Goal: Transaction & Acquisition: Purchase product/service

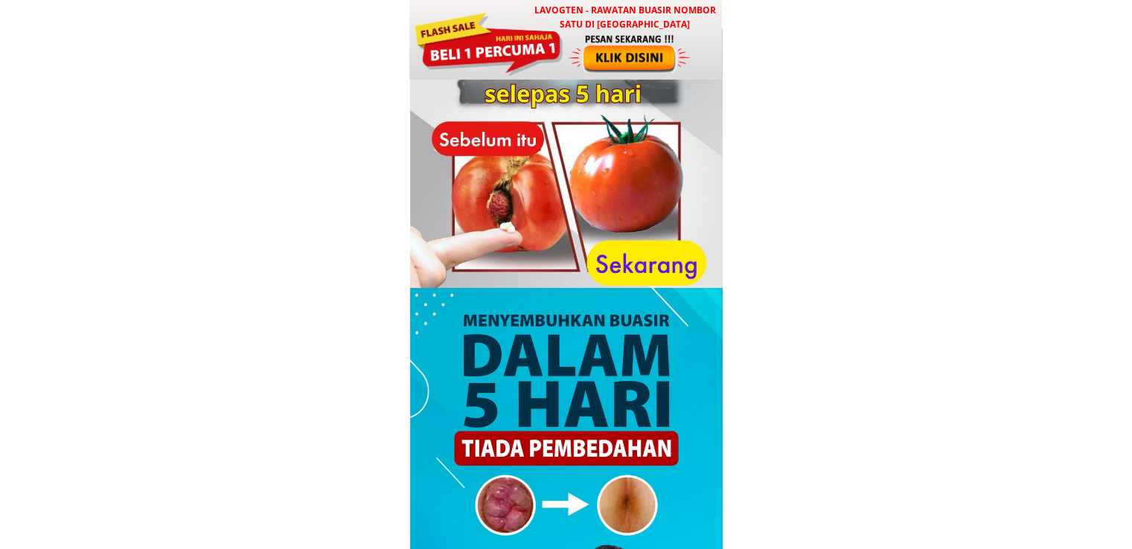
click at [557, 38] on div at bounding box center [488, 42] width 150 height 67
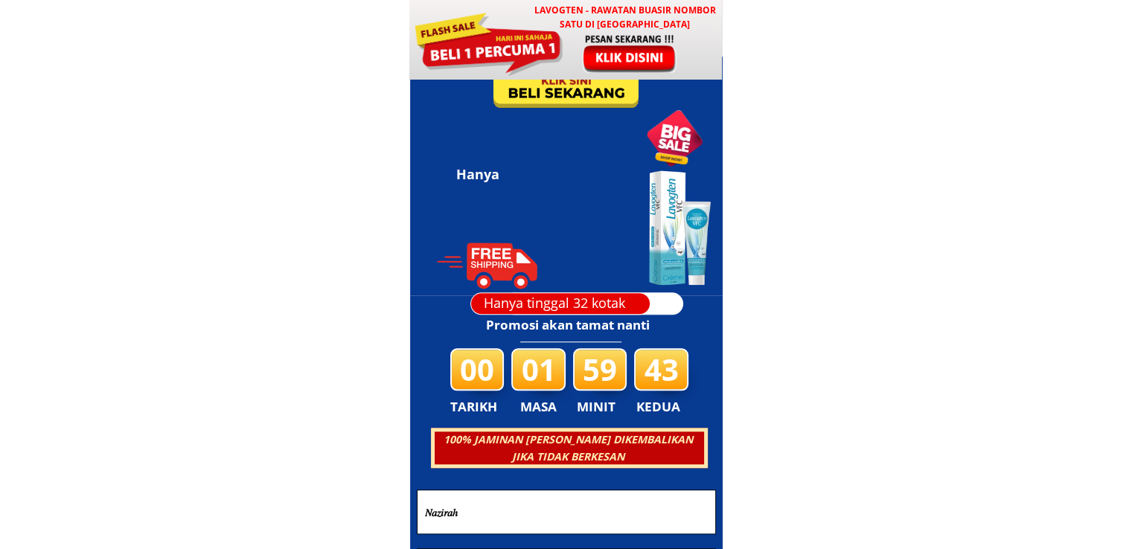
scroll to position [7177, 0]
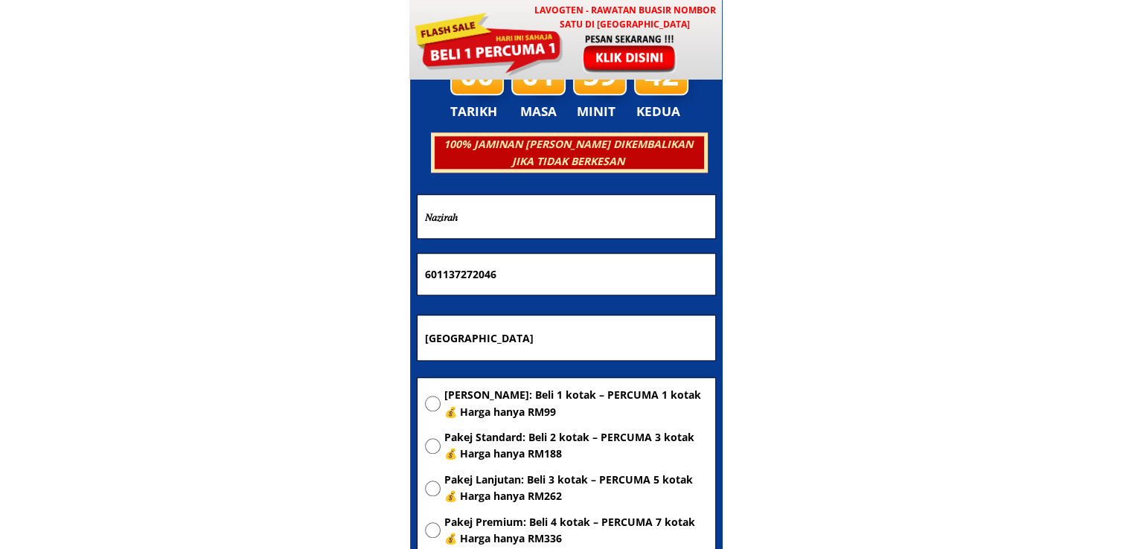
drag, startPoint x: 566, startPoint y: 328, endPoint x: 301, endPoint y: 328, distance: 265.0
click at [323, 328] on body "LAVOGTEN - Rawatan Buasir Nombor Satu di [GEOGRAPHIC_DATA] Dengarkan pengalaman…" at bounding box center [566, 427] width 1132 height 15209
paste input "A-1-14 Pangsapuri Danau Rebung [GEOGRAPHIC_DATA]"
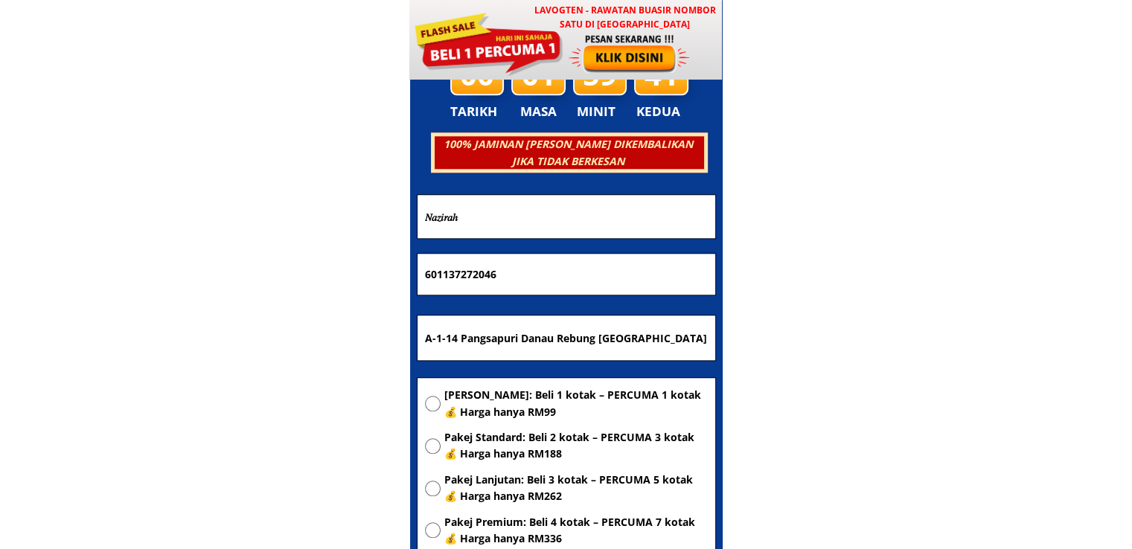
scroll to position [0, 194]
type input "A-1-14 Pangsapuri Danau Rebung [GEOGRAPHIC_DATA]"
drag, startPoint x: 569, startPoint y: 265, endPoint x: 299, endPoint y: 267, distance: 270.2
click at [301, 267] on body "LAVOGTEN - Rawatan Buasir Nombor Satu di [GEOGRAPHIC_DATA] Dengarkan pengalaman…" at bounding box center [566, 427] width 1132 height 15209
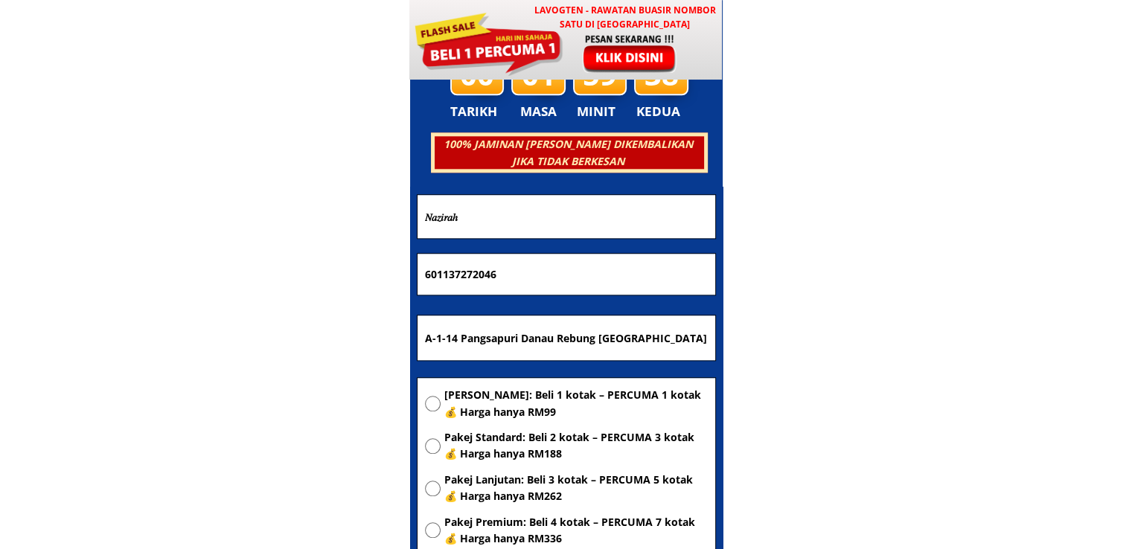
paste input "0165936447"
type input "0165936447"
drag, startPoint x: 530, startPoint y: 215, endPoint x: 328, endPoint y: 232, distance: 202.4
click at [349, 229] on body "LAVOGTEN - Rawatan Buasir Nombor Satu di [GEOGRAPHIC_DATA] Dengarkan pengalaman…" at bounding box center [566, 427] width 1132 height 15209
paste input "[PERSON_NAME]"
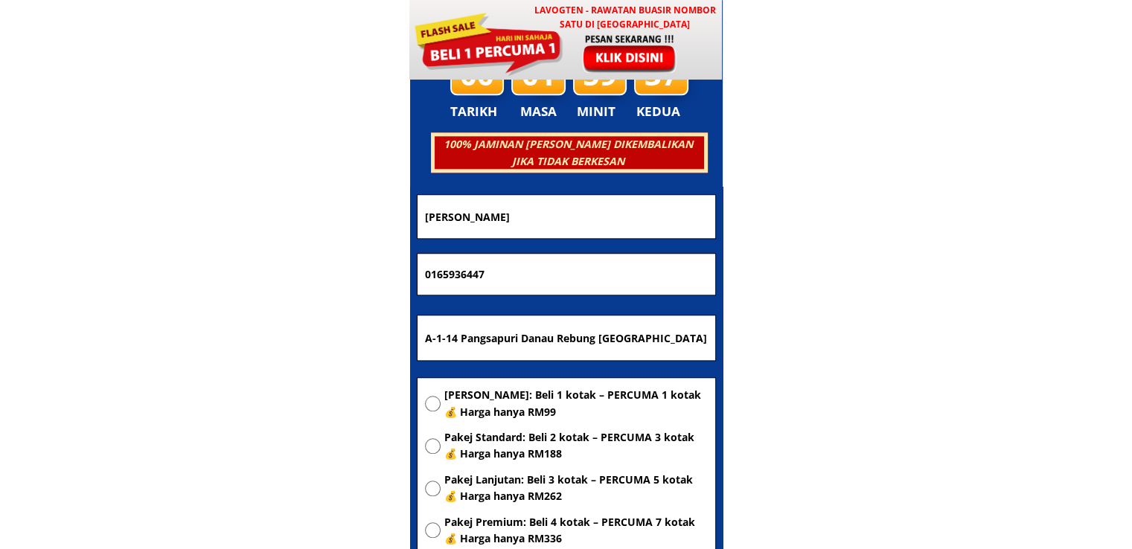
type input "[PERSON_NAME]"
drag, startPoint x: 521, startPoint y: 399, endPoint x: 548, endPoint y: 398, distance: 26.8
click at [546, 399] on span "[PERSON_NAME]: Beli 1 kotak – PERCUMA 1 kotak 💰 Harga hanya RM99" at bounding box center [576, 403] width 264 height 33
radio input "true"
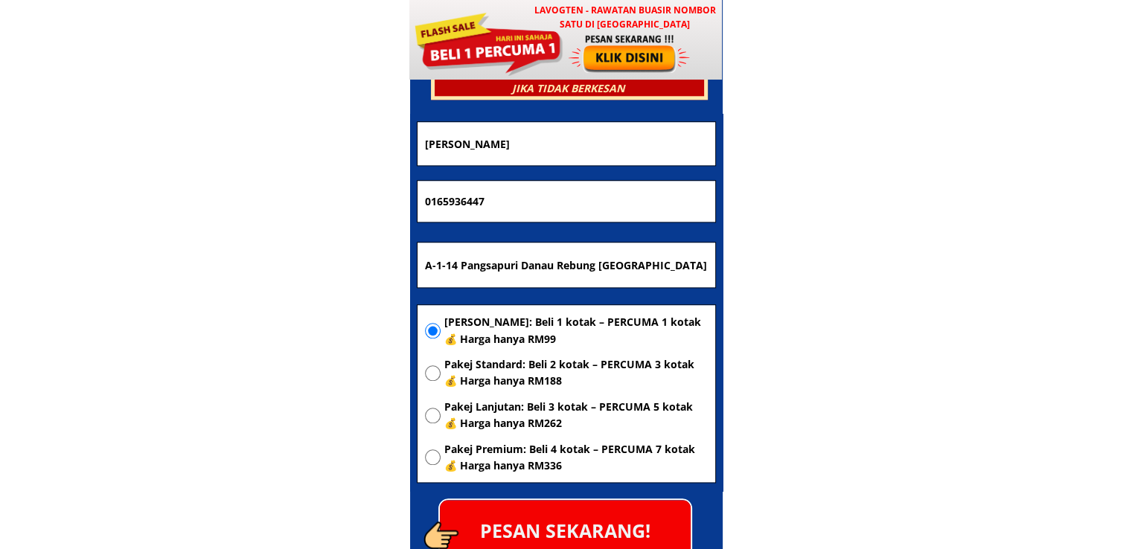
scroll to position [7326, 0]
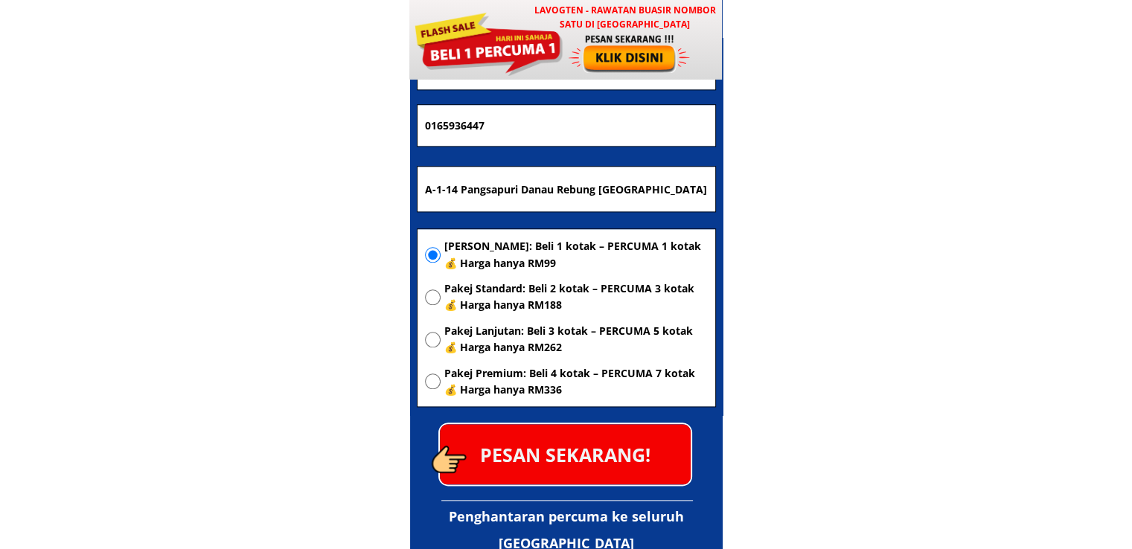
click at [607, 444] on p "PESAN SEKARANG!" at bounding box center [565, 454] width 251 height 60
click at [612, 447] on p "PESAN SEKARANG!" at bounding box center [565, 454] width 251 height 60
